Goal: Check status: Check status

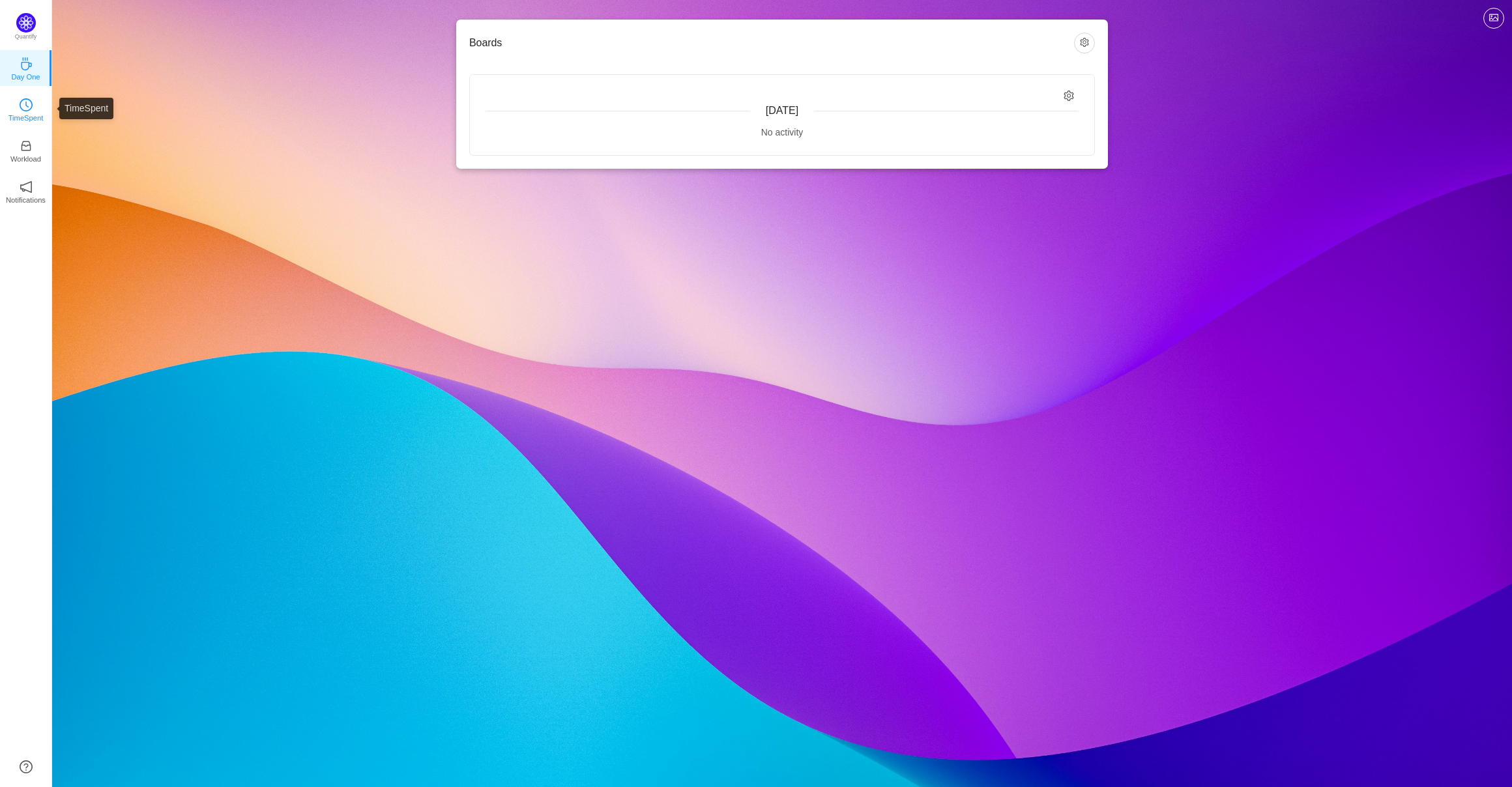
click at [28, 115] on p "TimeSpent" at bounding box center [26, 118] width 36 height 12
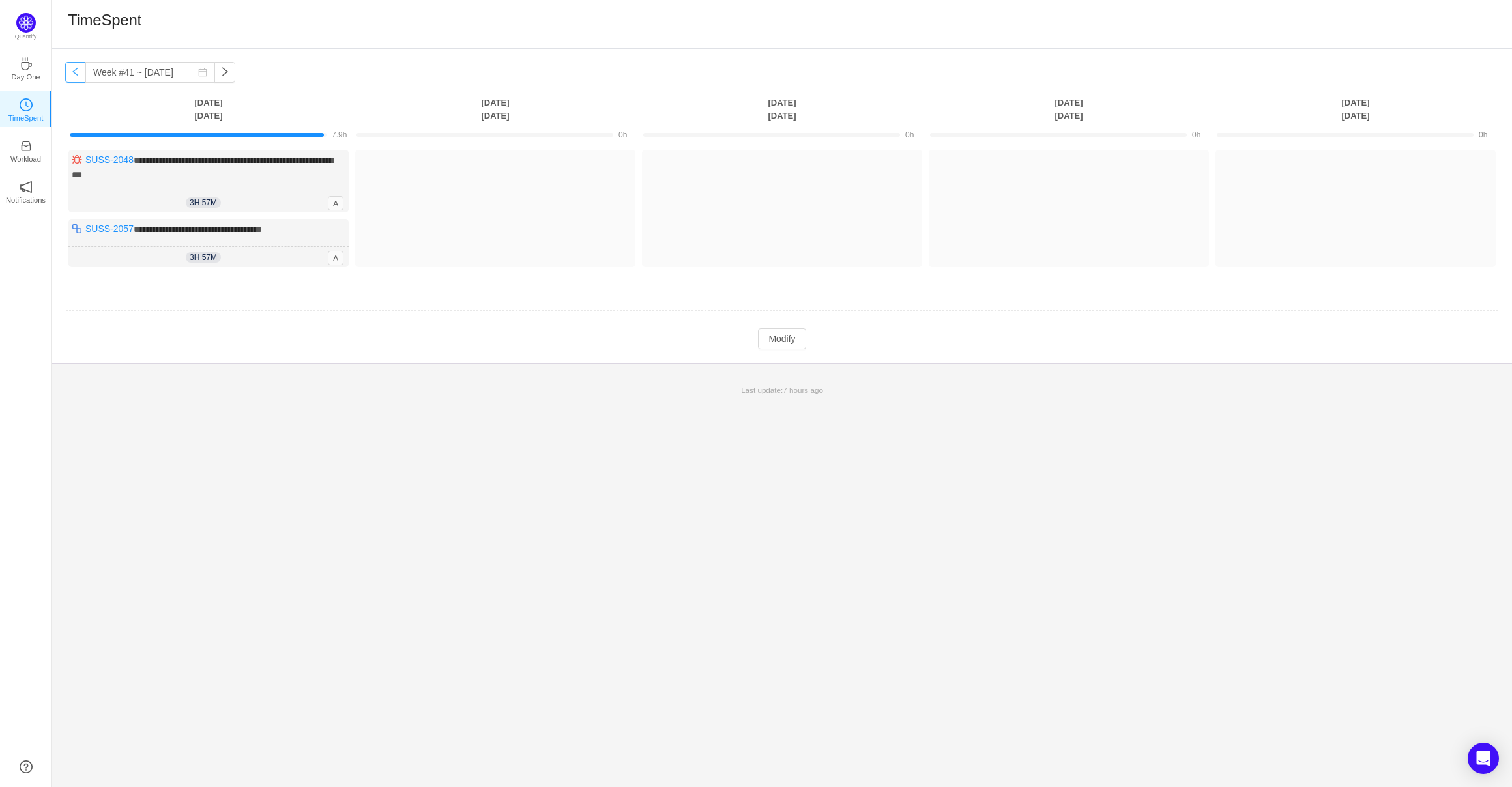
click at [75, 69] on button "button" at bounding box center [76, 72] width 21 height 21
type input "Week #40 ~ [DATE]"
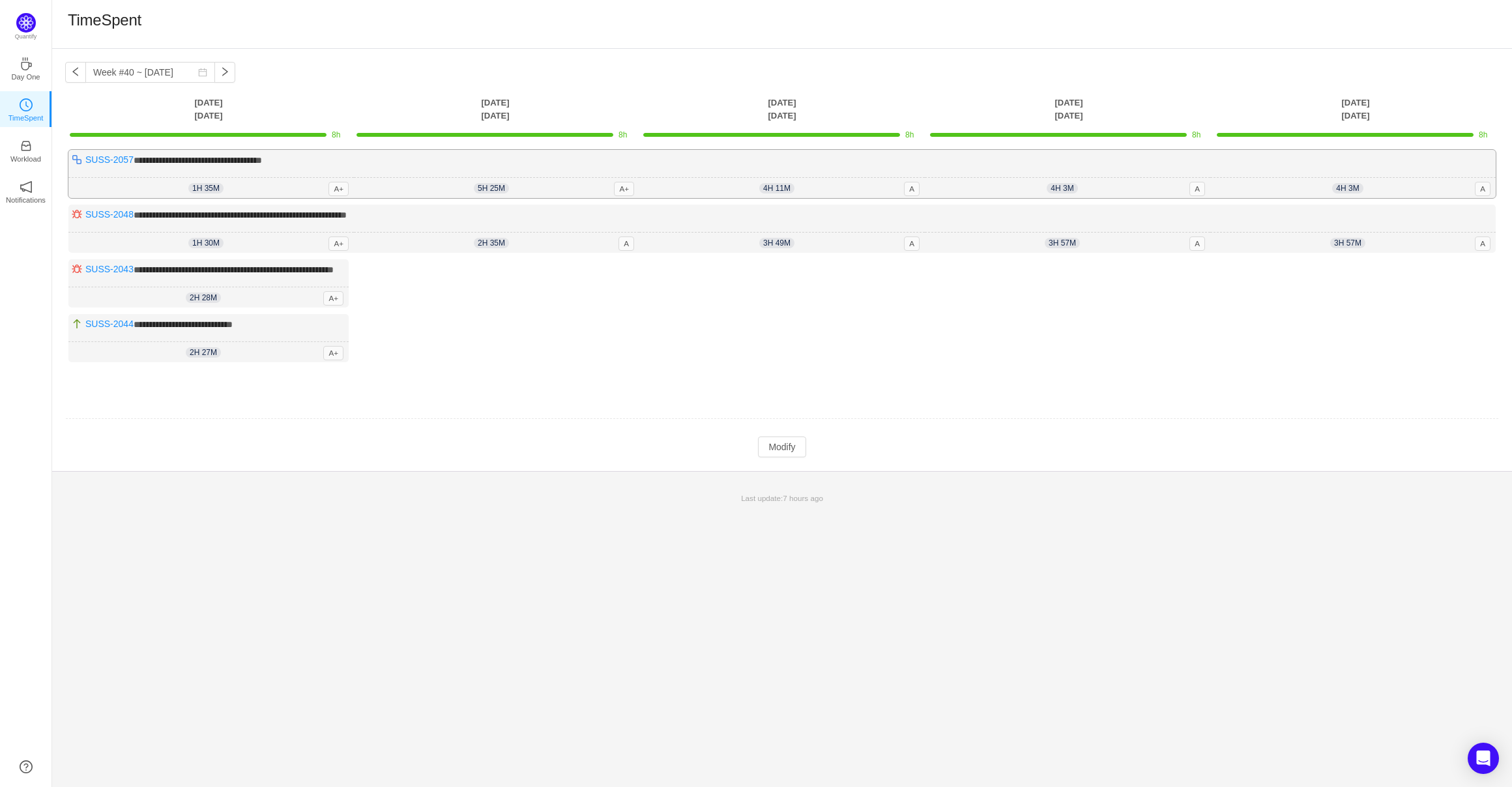
click at [1333, 169] on div "**********" at bounding box center [782, 175] width 1427 height 49
click at [1343, 191] on span "4h 3m" at bounding box center [1347, 188] width 30 height 10
click at [1481, 189] on span "A" at bounding box center [1482, 188] width 16 height 15
